Goal: Task Accomplishment & Management: Use online tool/utility

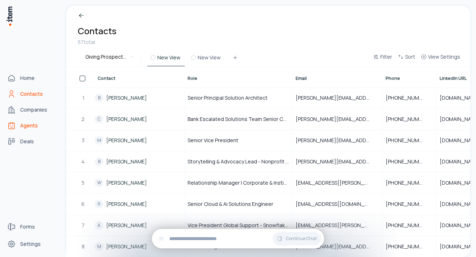
click at [31, 124] on span "Agents" at bounding box center [29, 125] width 18 height 7
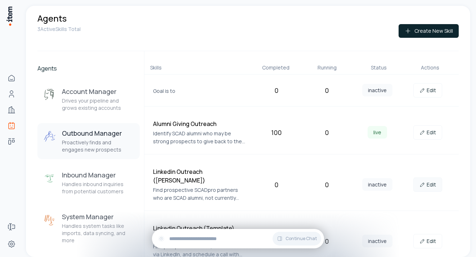
scroll to position [6, 0]
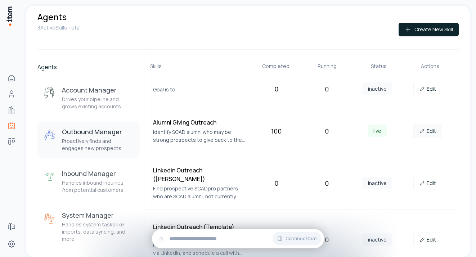
click at [433, 133] on link "Edit" at bounding box center [427, 131] width 29 height 14
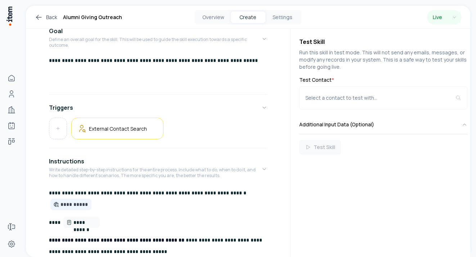
scroll to position [78, 0]
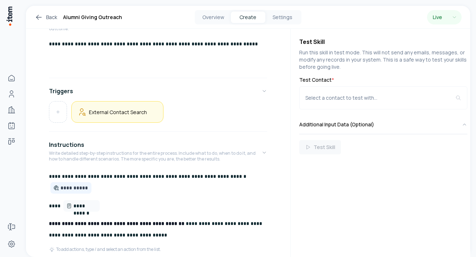
click at [120, 112] on h5 "External Contact Search" at bounding box center [118, 112] width 58 height 7
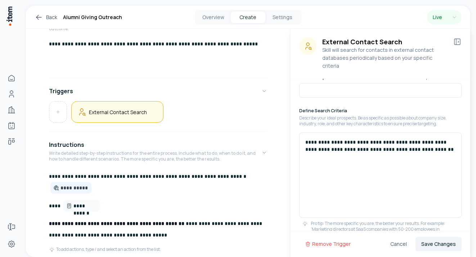
scroll to position [48, 0]
click at [399, 243] on button "Cancel" at bounding box center [398, 244] width 28 height 14
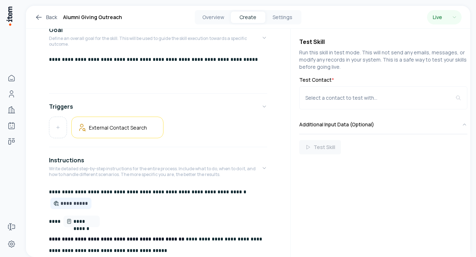
scroll to position [0, 0]
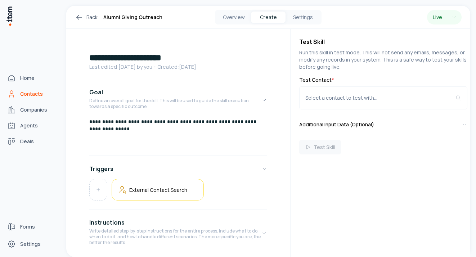
click at [29, 92] on span "Contacts" at bounding box center [31, 93] width 23 height 7
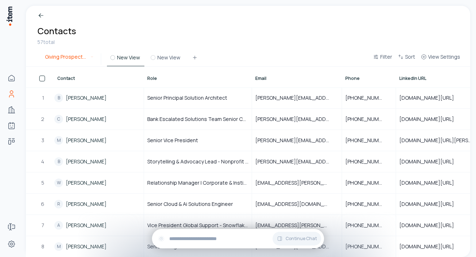
click at [89, 58] on html "Home Contacts Companies Agents Deals Forms Settings Breadcrumb Contacts 57 tota…" at bounding box center [238, 128] width 476 height 257
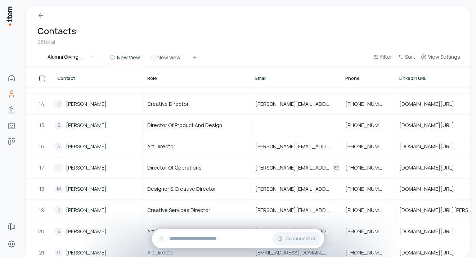
scroll to position [274, 0]
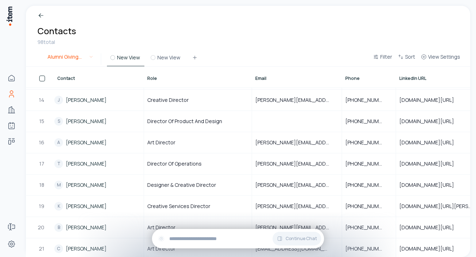
click at [91, 56] on html "Home Contacts Companies Agents Deals Forms Settings Breadcrumb Contacts 98 tota…" at bounding box center [238, 128] width 476 height 257
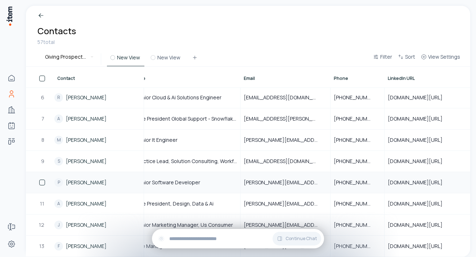
scroll to position [107, 0]
